Goal: Task Accomplishment & Management: Complete application form

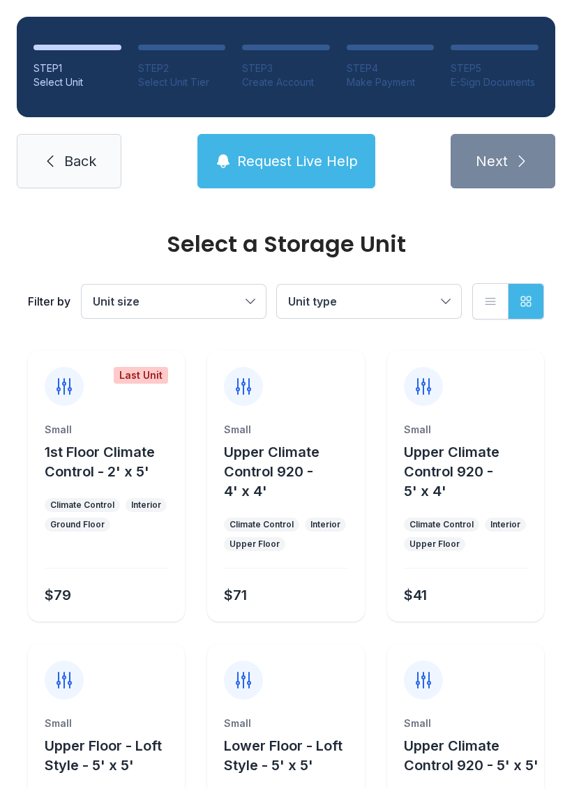
click at [21, 149] on link "Back" at bounding box center [69, 161] width 105 height 54
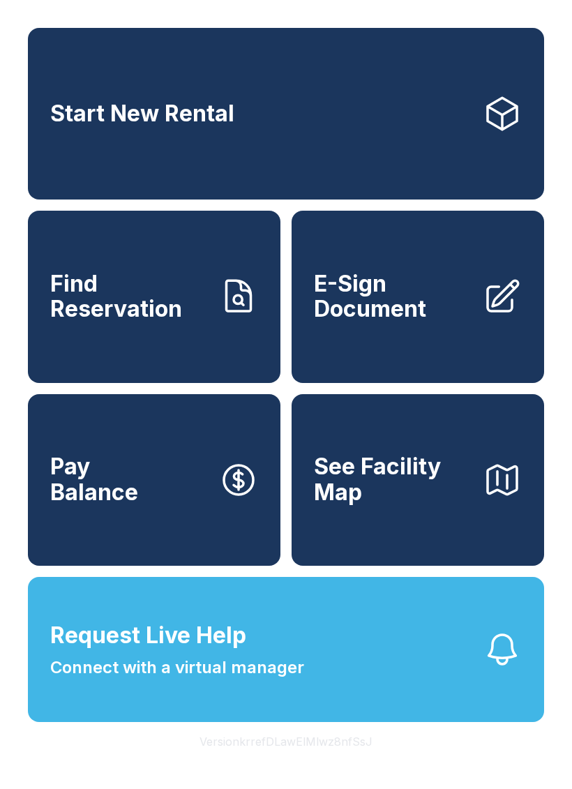
click at [374, 322] on span "E-Sign Document" at bounding box center [393, 296] width 158 height 51
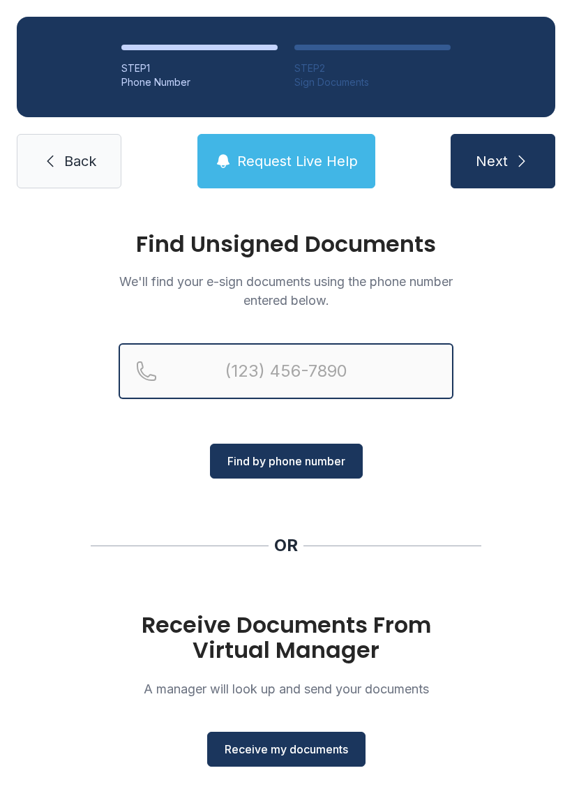
click at [366, 374] on input "Reservation phone number" at bounding box center [286, 371] width 335 height 56
type input "[PHONE_NUMBER]"
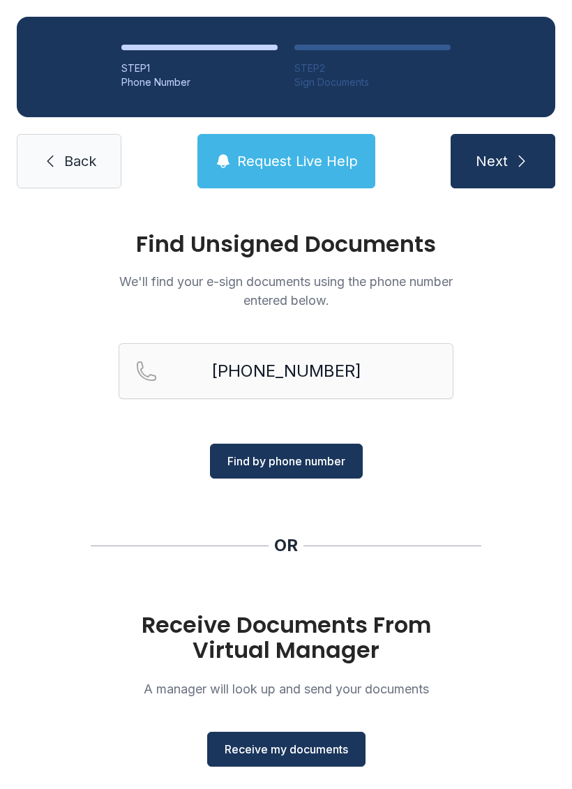
click at [253, 475] on button "Find by phone number" at bounding box center [286, 460] width 153 height 35
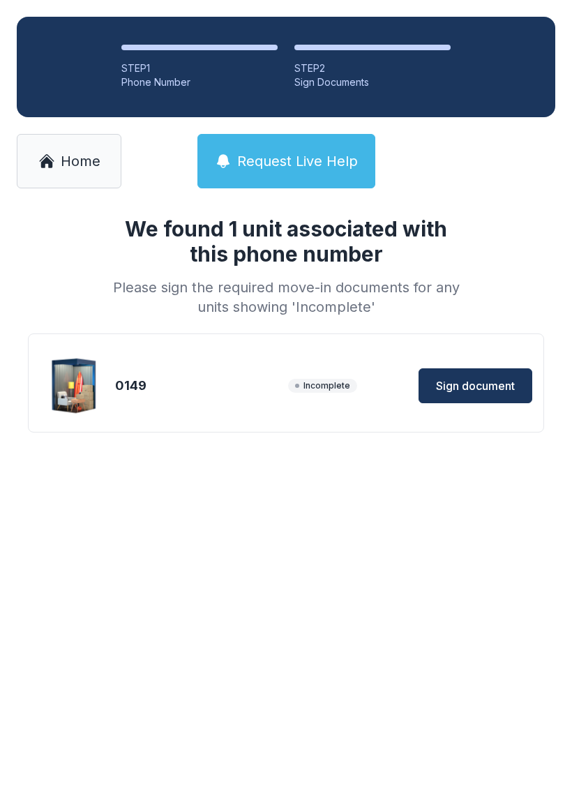
click at [453, 402] on button "Sign document" at bounding box center [475, 385] width 114 height 35
click at [52, 151] on link "Home" at bounding box center [69, 161] width 105 height 54
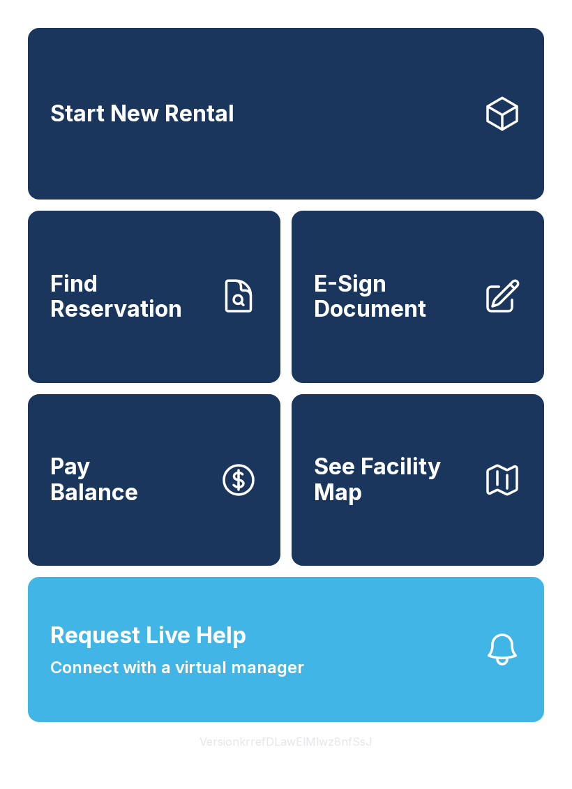
click at [385, 314] on span "E-Sign Document" at bounding box center [393, 296] width 158 height 51
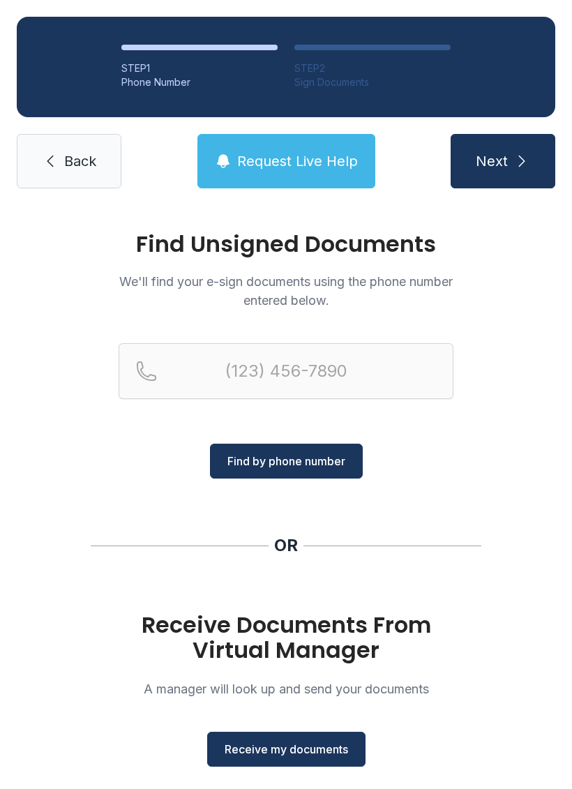
click at [260, 762] on button "Receive my documents" at bounding box center [286, 748] width 158 height 35
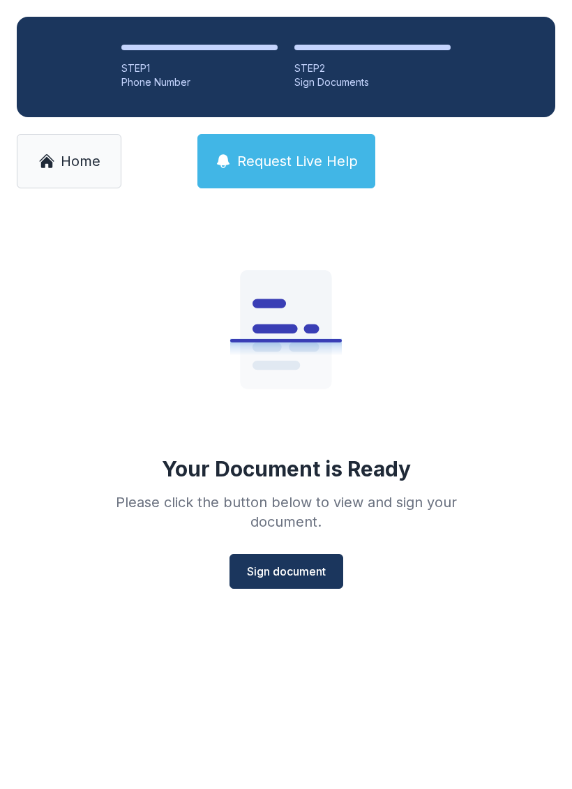
click at [293, 581] on button "Sign document" at bounding box center [286, 571] width 114 height 35
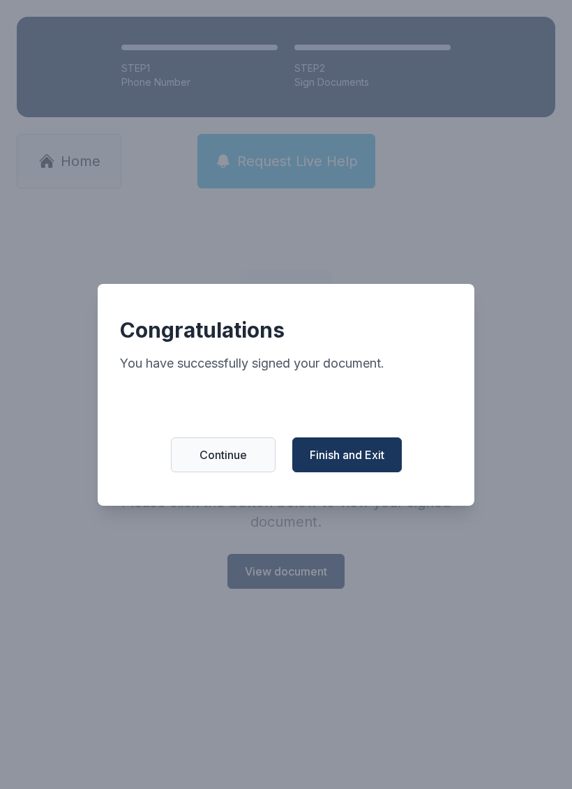
click at [339, 462] on span "Finish and Exit" at bounding box center [347, 454] width 75 height 17
